Goal: Task Accomplishment & Management: Use online tool/utility

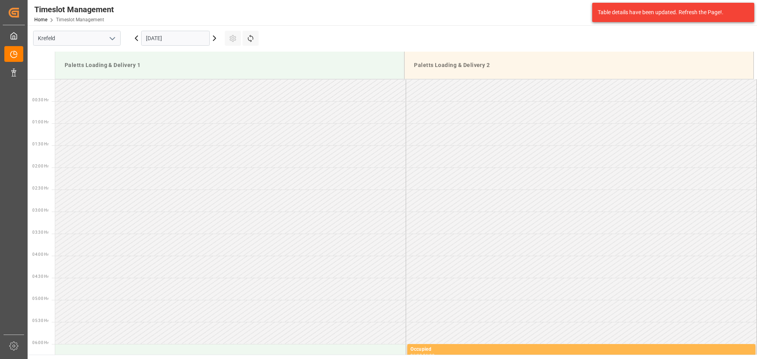
scroll to position [348, 0]
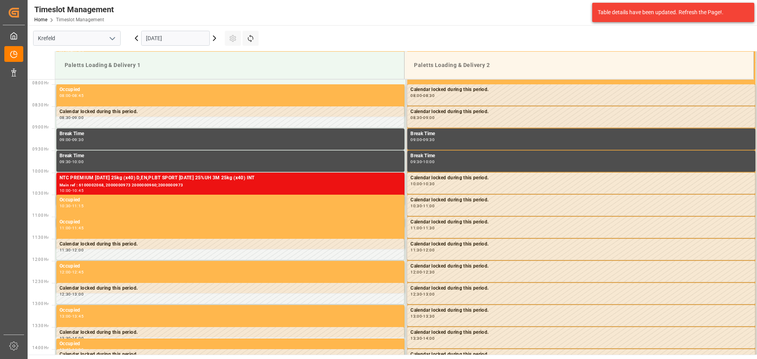
click at [615, 30] on main "[GEOGRAPHIC_DATA] [DATE] Settings Refresh Time Slots Paletts Loading & Delivery…" at bounding box center [392, 190] width 728 height 330
